Goal: Transaction & Acquisition: Purchase product/service

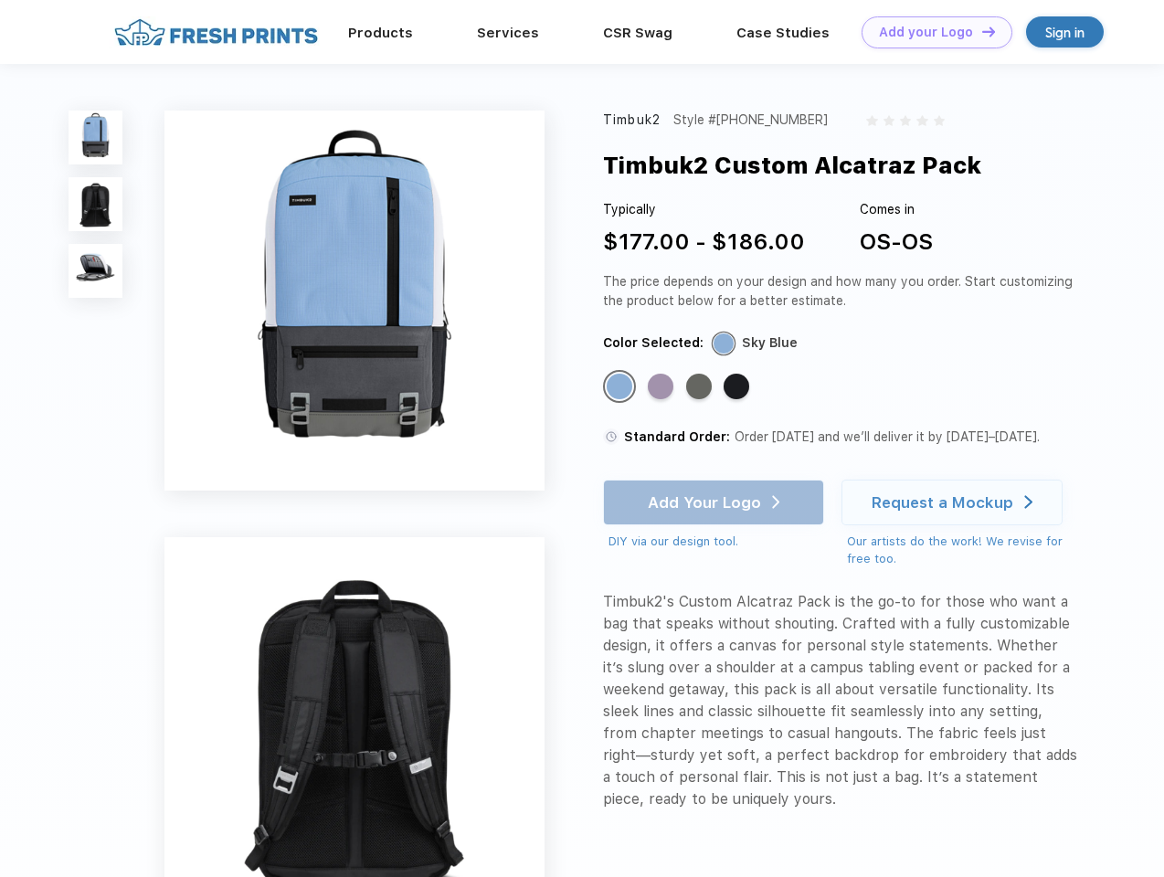
click at [930, 32] on link "Add your Logo Design Tool" at bounding box center [937, 32] width 151 height 32
click at [0, 0] on div "Design Tool" at bounding box center [0, 0] width 0 height 0
click at [981, 31] on link "Add your Logo Design Tool" at bounding box center [937, 32] width 151 height 32
click at [96, 137] on img at bounding box center [96, 138] width 54 height 54
click at [96, 205] on img at bounding box center [96, 204] width 54 height 54
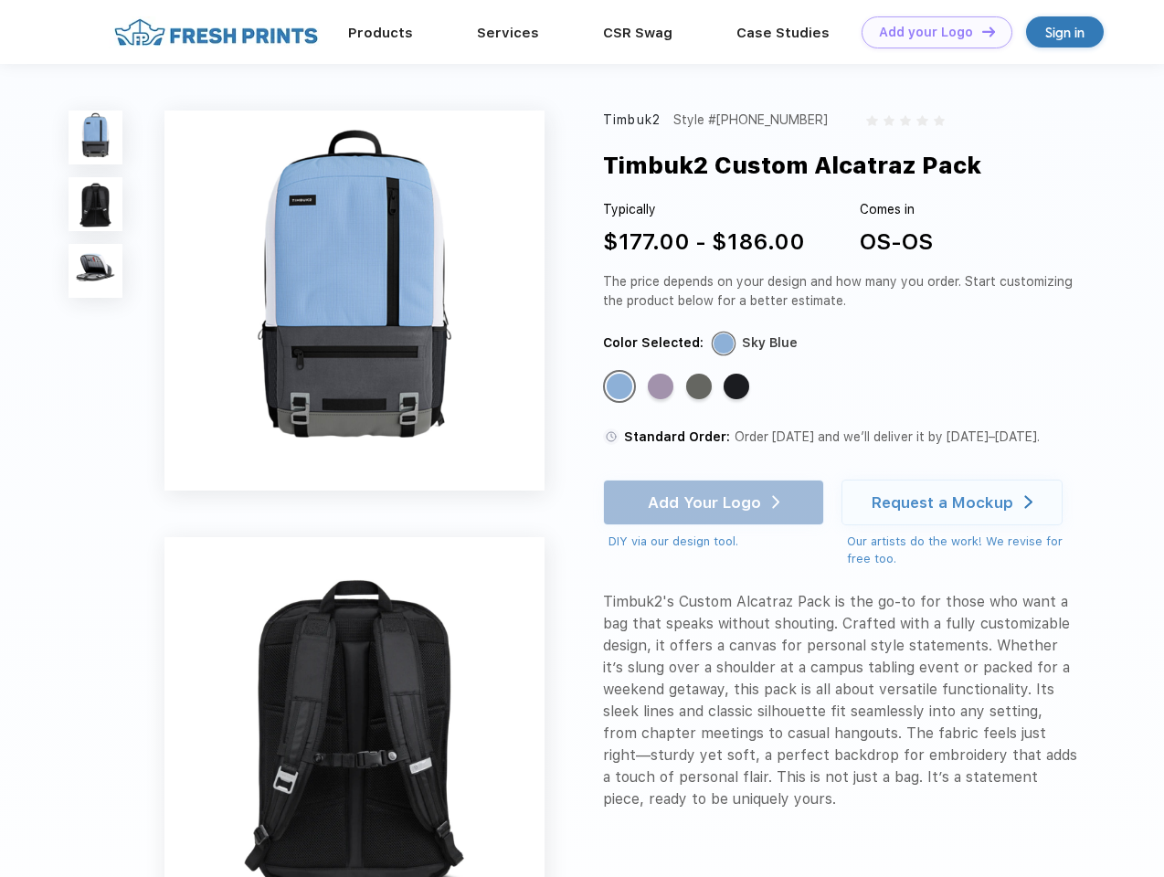
click at [96, 271] on img at bounding box center [96, 271] width 54 height 54
click at [621, 388] on div "Standard Color" at bounding box center [620, 387] width 26 height 26
click at [663, 388] on div "Standard Color" at bounding box center [661, 387] width 26 height 26
click at [701, 388] on div "Standard Color" at bounding box center [699, 387] width 26 height 26
click at [738, 388] on div "Standard Color" at bounding box center [737, 387] width 26 height 26
